Goal: Task Accomplishment & Management: Complete application form

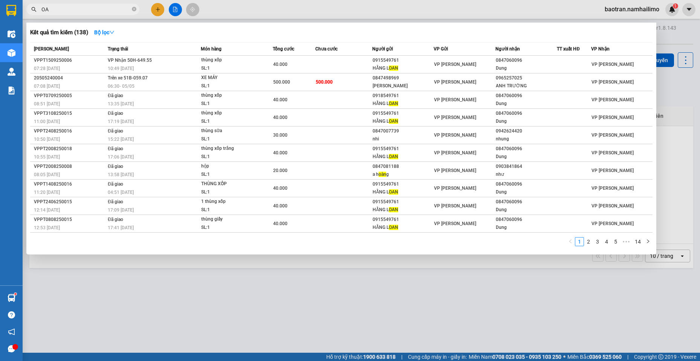
type input "O"
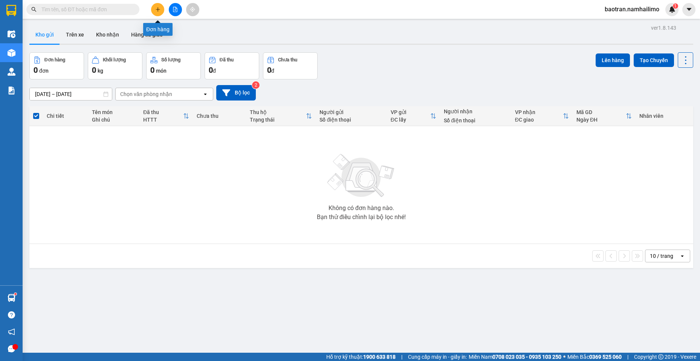
click at [156, 6] on button at bounding box center [157, 9] width 13 height 13
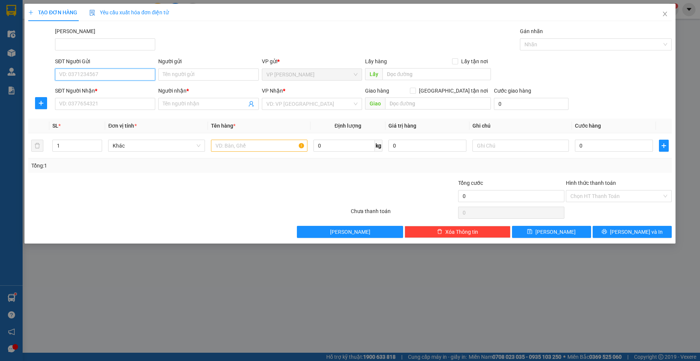
click at [90, 73] on input "SĐT Người Gửi" at bounding box center [105, 75] width 100 height 12
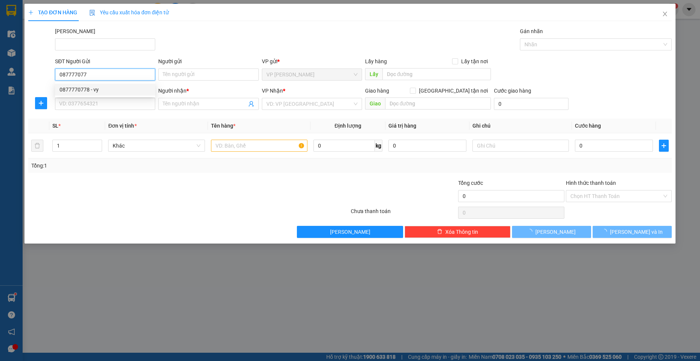
click at [115, 92] on div "0877770778 - vy" at bounding box center [105, 90] width 91 height 8
type input "0877770778"
type input "vy"
type input "0399780782"
type input "thảo"
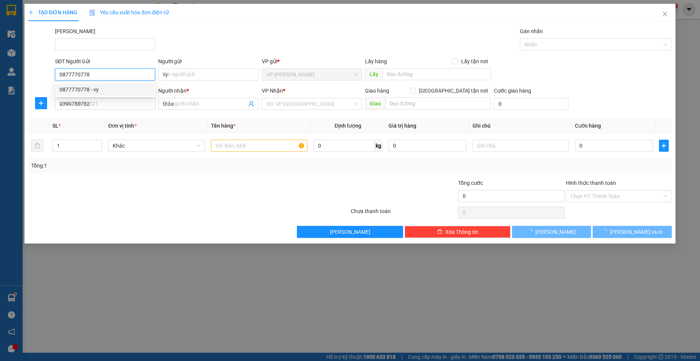
type input "150.000"
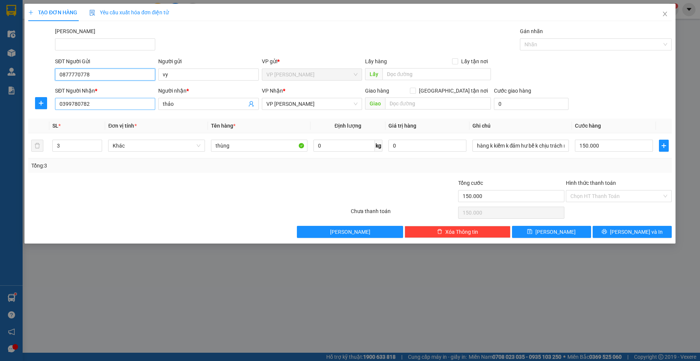
type input "0877770778"
click at [134, 104] on input "0399780782" at bounding box center [105, 104] width 100 height 12
type input "0834220898"
drag, startPoint x: 190, startPoint y: 107, endPoint x: 0, endPoint y: 101, distance: 189.9
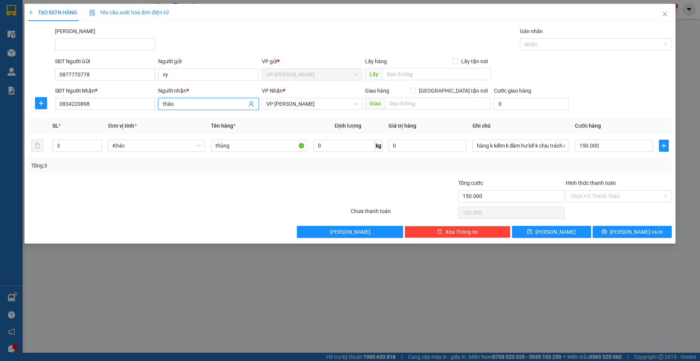
click at [0, 102] on div "TẠO ĐƠN HÀNG Yêu cầu xuất hóa đơn điện tử Transit Pickup Surcharge Ids Transit …" at bounding box center [350, 180] width 700 height 361
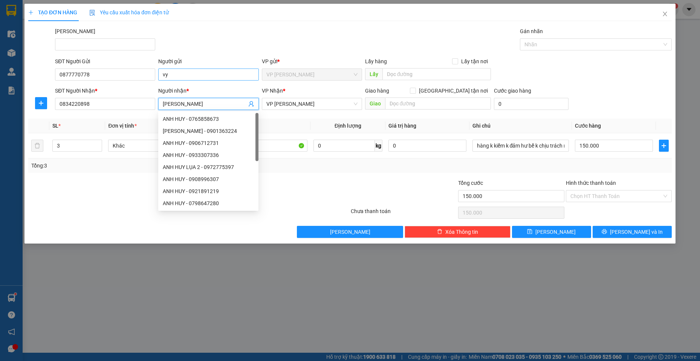
type input "[PERSON_NAME]"
drag, startPoint x: 185, startPoint y: 76, endPoint x: 58, endPoint y: 76, distance: 126.2
click at [58, 76] on div "SĐT Người Gửi 0877770778 Người gửi vy vy VP gửi * VP [PERSON_NAME] Lão Lấy hàng…" at bounding box center [363, 70] width 620 height 26
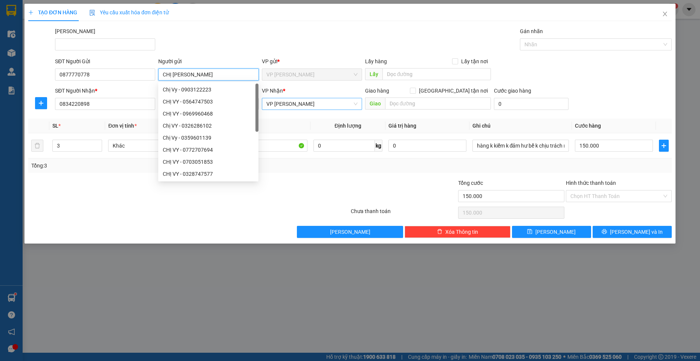
drag, startPoint x: 290, startPoint y: 103, endPoint x: 296, endPoint y: 119, distance: 17.6
click at [291, 105] on span "VP [PERSON_NAME]" at bounding box center [311, 103] width 91 height 11
type input "CHỊ [PERSON_NAME]"
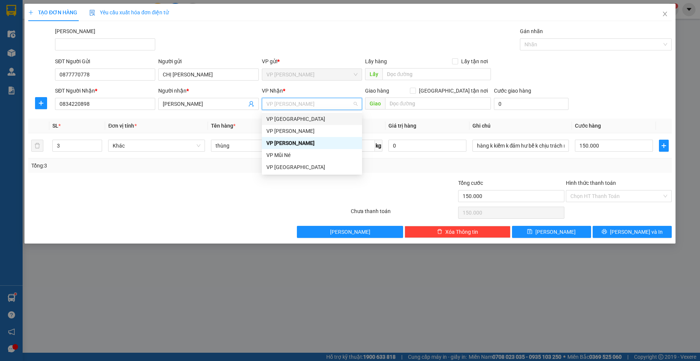
drag, startPoint x: 303, startPoint y: 120, endPoint x: 507, endPoint y: 88, distance: 206.3
click at [303, 119] on div "VP [GEOGRAPHIC_DATA]" at bounding box center [311, 119] width 91 height 8
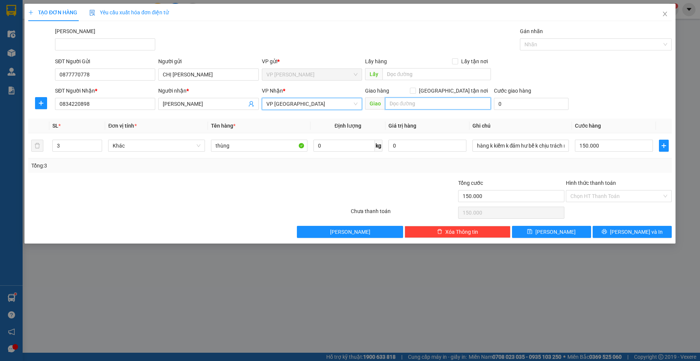
click at [437, 102] on input "text" at bounding box center [438, 104] width 106 height 12
type input "159/1 [PERSON_NAME], [GEOGRAPHIC_DATA], [GEOGRAPHIC_DATA]"
click at [471, 90] on span "[GEOGRAPHIC_DATA] tận nơi" at bounding box center [453, 91] width 75 height 8
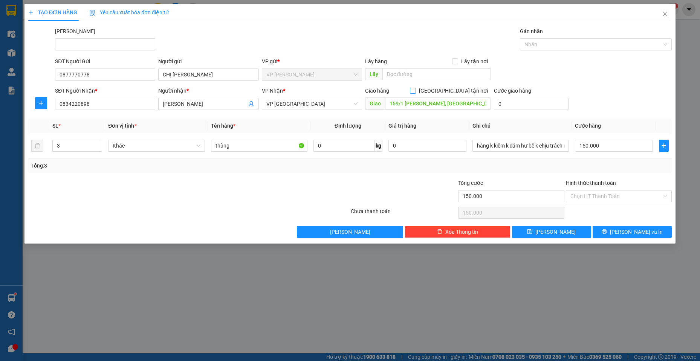
click at [415, 90] on input "[GEOGRAPHIC_DATA] tận nơi" at bounding box center [412, 90] width 5 height 5
checkbox input "true"
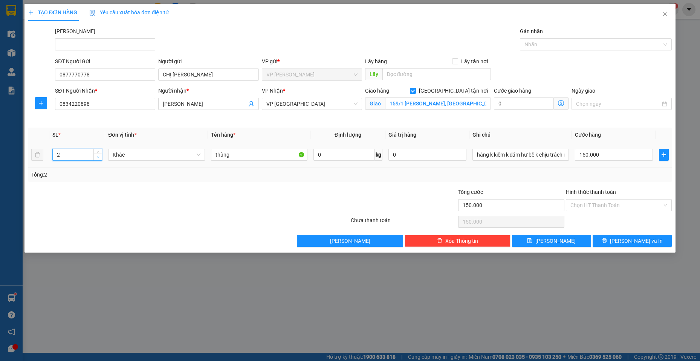
click at [99, 154] on span "Decrease Value" at bounding box center [97, 157] width 8 height 7
drag, startPoint x: 98, startPoint y: 152, endPoint x: 60, endPoint y: 156, distance: 37.9
click at [60, 156] on div "3" at bounding box center [77, 155] width 50 height 12
drag, startPoint x: 60, startPoint y: 156, endPoint x: 0, endPoint y: 154, distance: 60.3
click at [0, 154] on div "TẠO ĐƠN HÀNG Yêu cầu xuất hóa đơn điện tử Transit Pickup Surcharge Ids Transit …" at bounding box center [350, 180] width 700 height 361
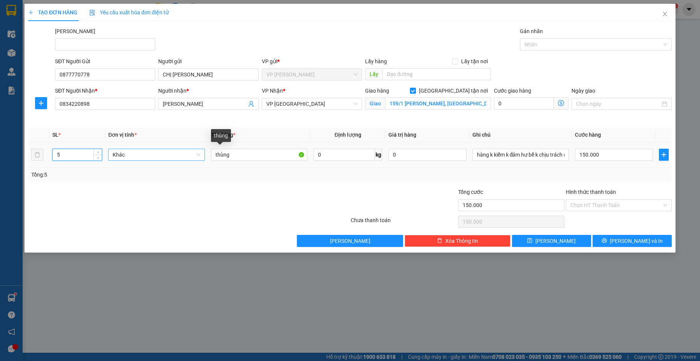
type input "5"
drag, startPoint x: 193, startPoint y: 157, endPoint x: 138, endPoint y: 155, distance: 55.0
click at [138, 158] on tr "5 Khác thùng 0 kg 0 hàng k kiểm k đảm hư bể k chịu trách nhiệm 150.000" at bounding box center [349, 154] width 643 height 25
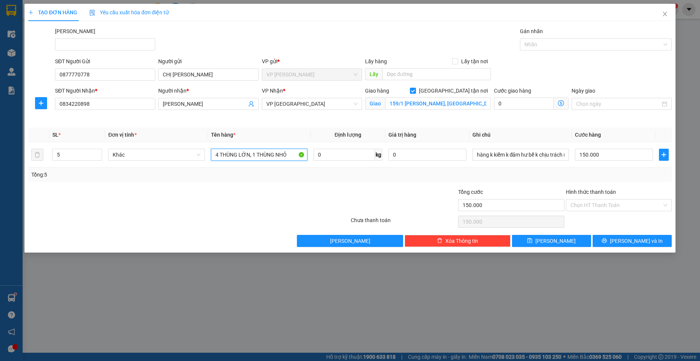
type input "4 THÙNG LỚN, 1 THÙNG NHỎ"
click at [620, 154] on input "150.000" at bounding box center [614, 155] width 78 height 12
type input "4"
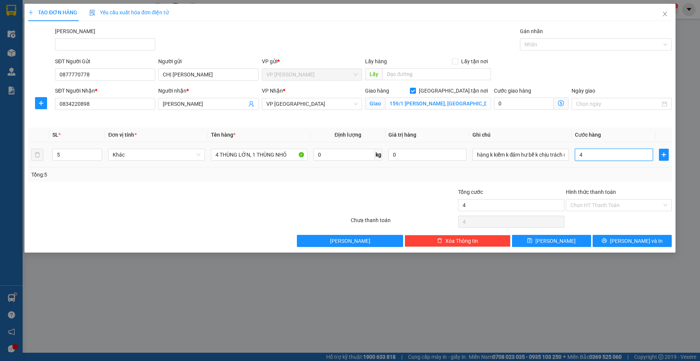
type input "40"
type input "400"
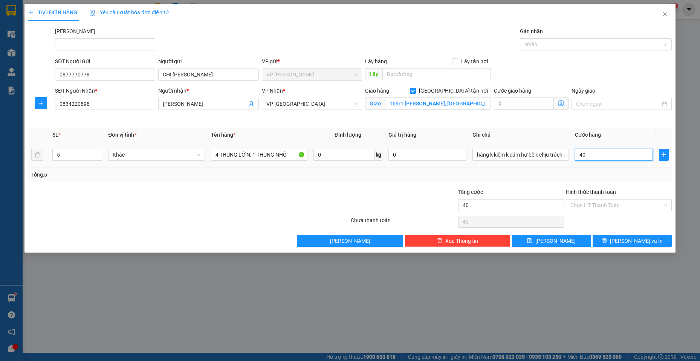
type input "400"
type input "4.000"
type input "40.000"
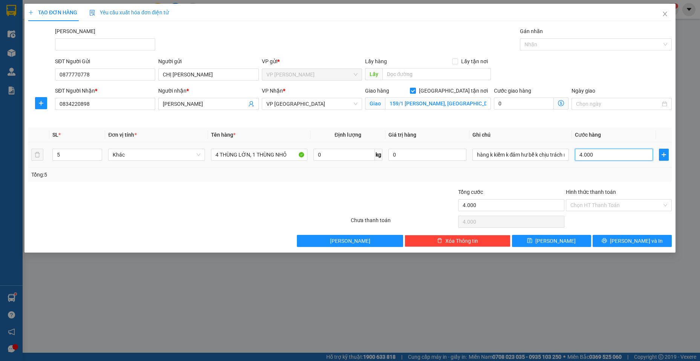
type input "40.000"
type input "400.000"
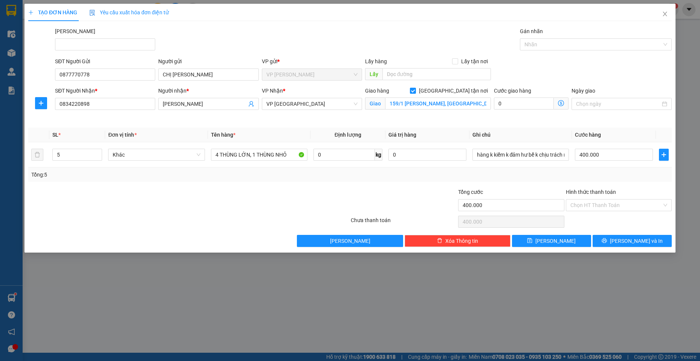
click at [610, 248] on div "TẠO ĐƠN HÀNG Yêu cầu xuất hóa đơn điện tử Transit Pickup Surcharge Ids Transit …" at bounding box center [349, 128] width 651 height 249
drag, startPoint x: 610, startPoint y: 226, endPoint x: 617, endPoint y: 243, distance: 18.1
click at [611, 232] on div "Transit Pickup Surcharge Ids Transit Deliver Surcharge Ids Transit Deliver Surc…" at bounding box center [349, 137] width 643 height 220
click at [607, 243] on icon "printer" at bounding box center [604, 240] width 5 height 5
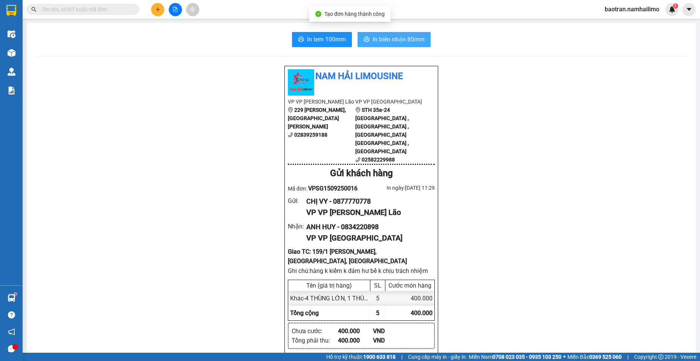
click at [404, 44] on span "In biên nhận 80mm" at bounding box center [399, 39] width 52 height 9
